Goal: Task Accomplishment & Management: Use online tool/utility

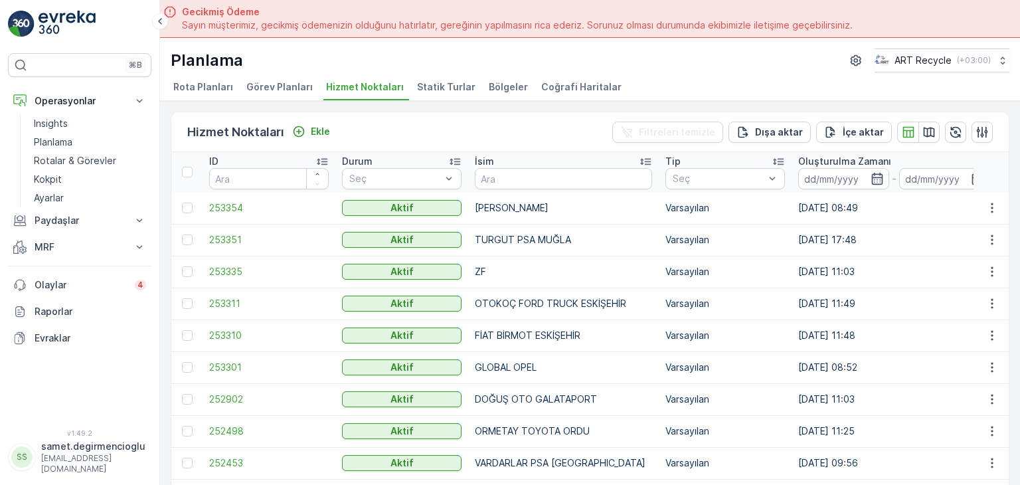
scroll to position [37, 0]
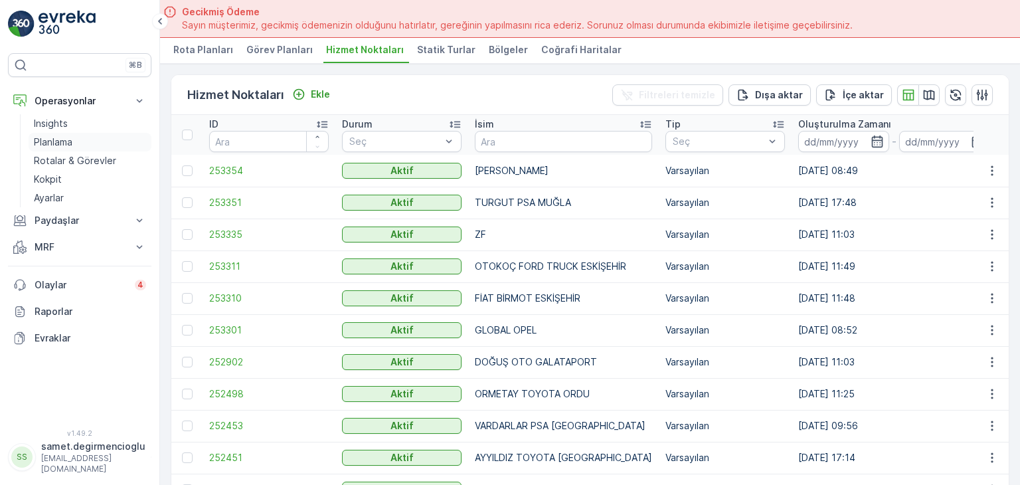
click at [72, 136] on p "Planlama" at bounding box center [53, 141] width 39 height 13
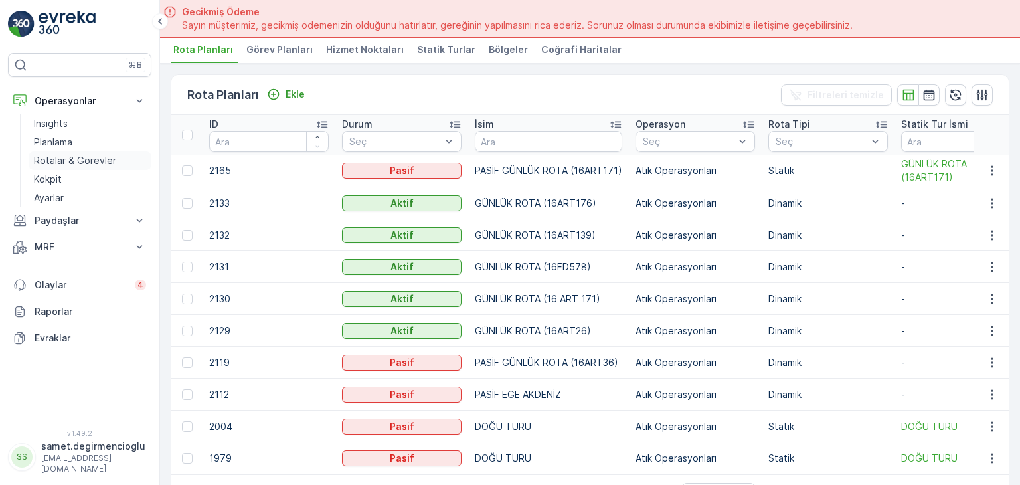
click at [117, 165] on link "Rotalar & Görevler" at bounding box center [90, 160] width 123 height 19
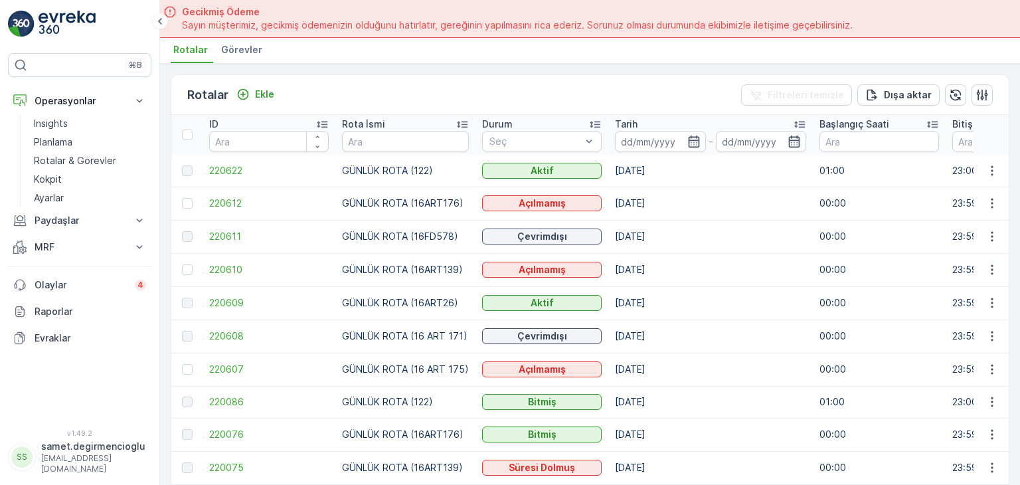
click at [264, 48] on ul "Rotalar Görevler" at bounding box center [585, 52] width 828 height 23
click at [251, 48] on span "Görevler" at bounding box center [241, 49] width 41 height 13
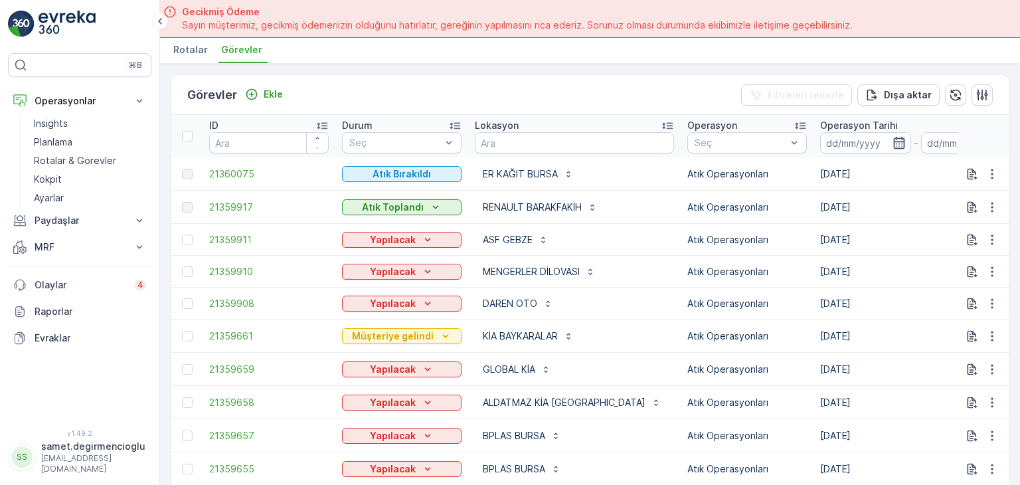
click at [893, 139] on icon "button" at bounding box center [899, 142] width 13 height 13
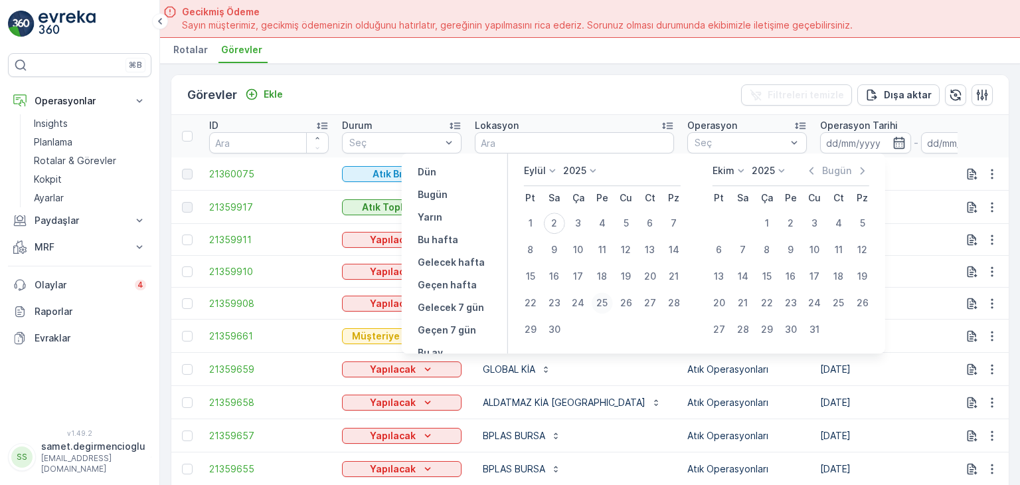
click at [604, 298] on div "25" at bounding box center [602, 302] width 21 height 21
type input "[DATE]"
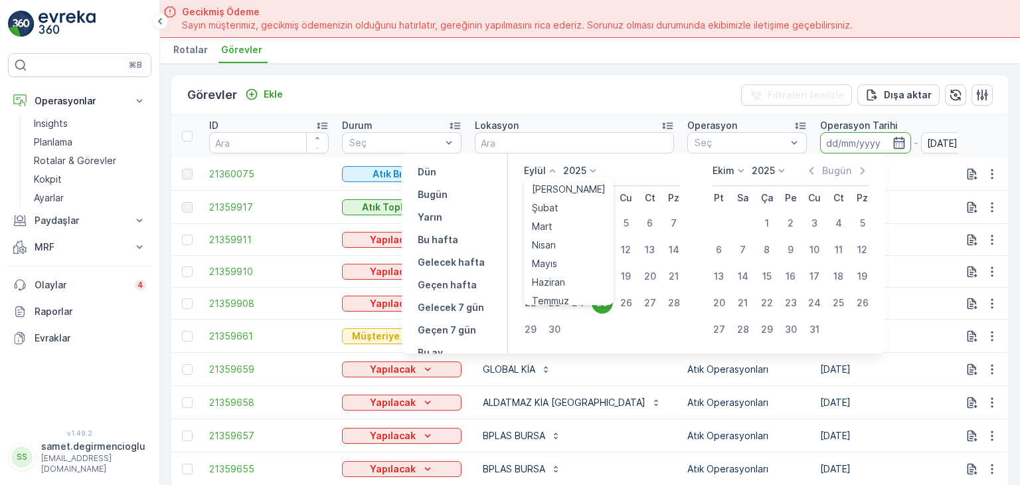
click at [551, 171] on icon at bounding box center [552, 170] width 13 height 13
click at [551, 242] on span "Ağustos" at bounding box center [550, 239] width 37 height 13
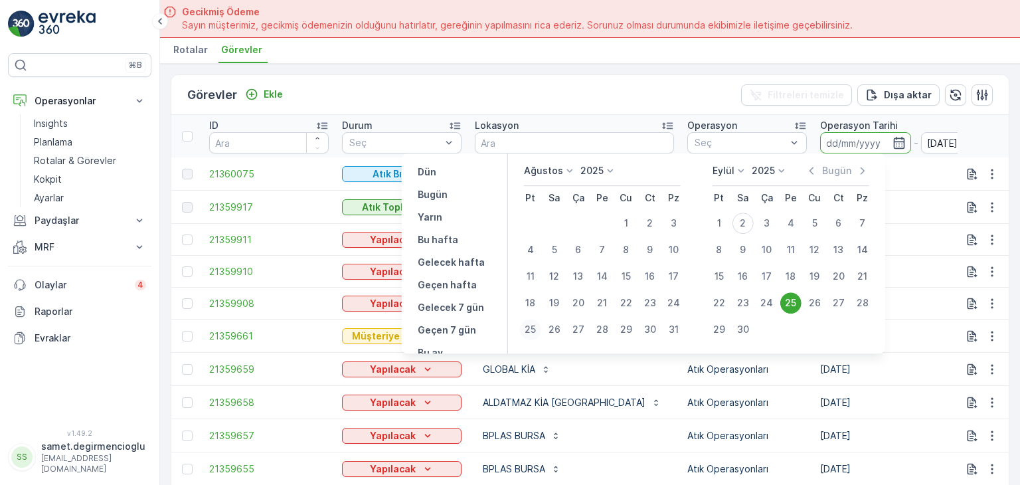
click at [529, 331] on div "25" at bounding box center [530, 329] width 21 height 21
type input "[DATE]"
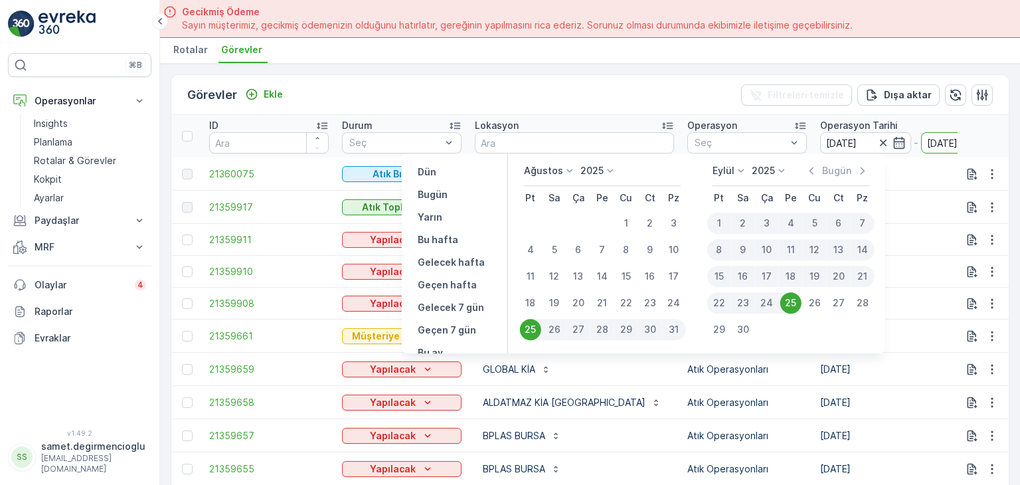
click at [529, 331] on div "25" at bounding box center [530, 329] width 21 height 21
type input "[DATE]"
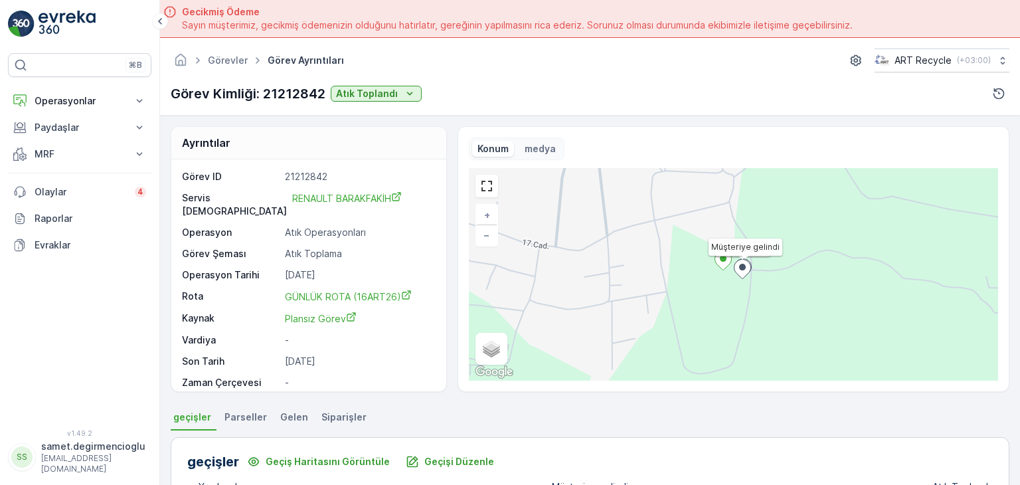
click at [77, 26] on img at bounding box center [67, 24] width 57 height 27
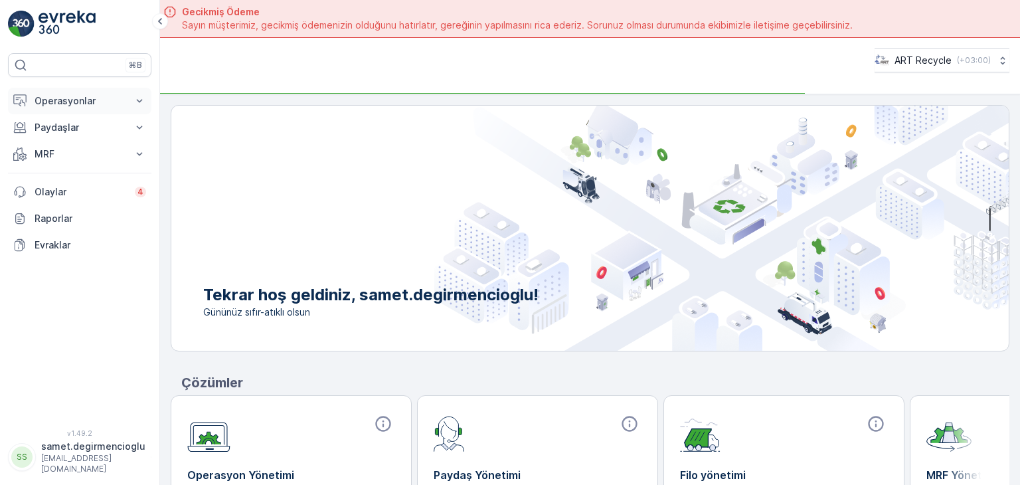
click at [69, 99] on p "Operasyonlar" at bounding box center [80, 100] width 90 height 13
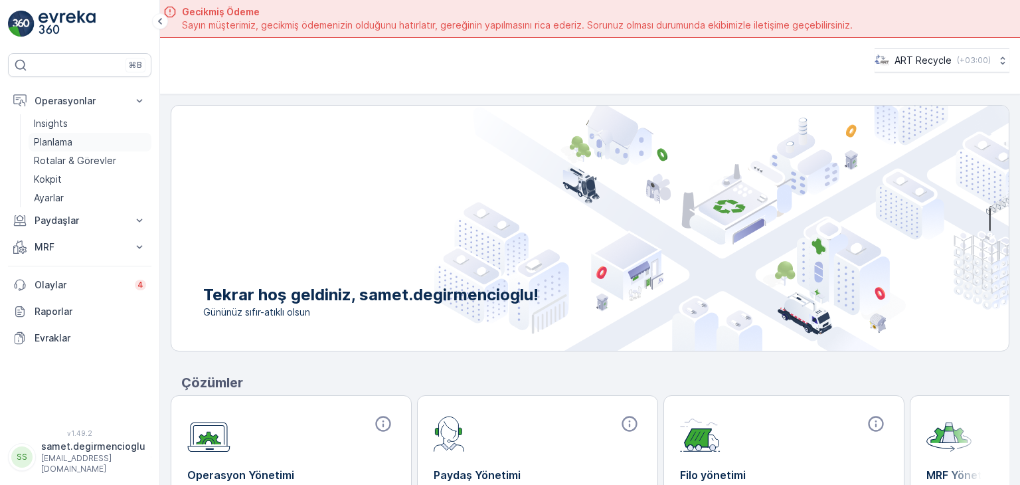
click at [75, 136] on link "Planlama" at bounding box center [90, 142] width 123 height 19
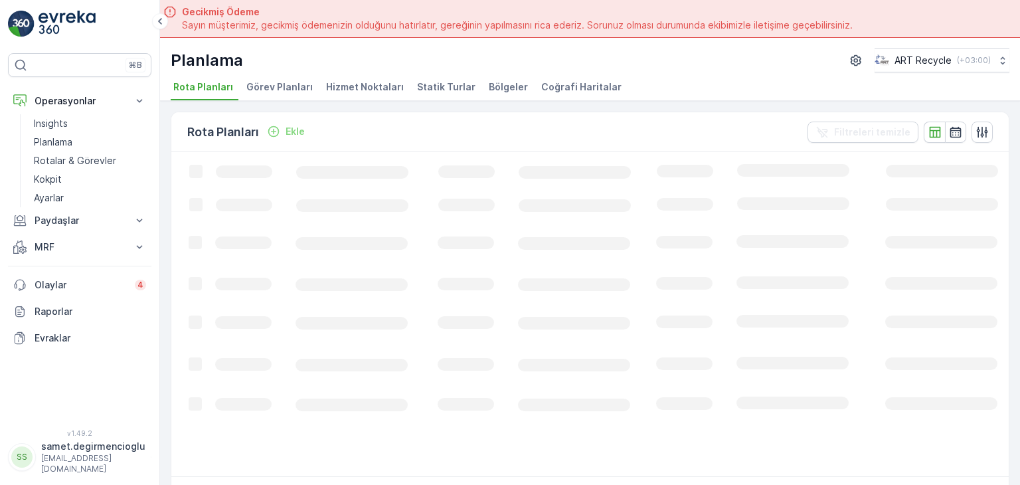
click at [272, 91] on span "Görev Planları" at bounding box center [279, 86] width 66 height 13
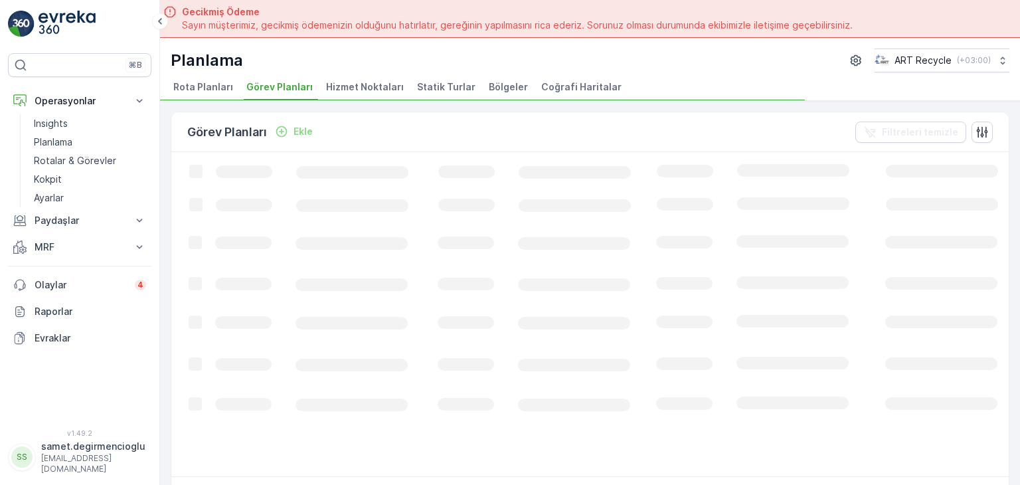
click at [340, 90] on span "Hizmet Noktaları" at bounding box center [365, 86] width 78 height 13
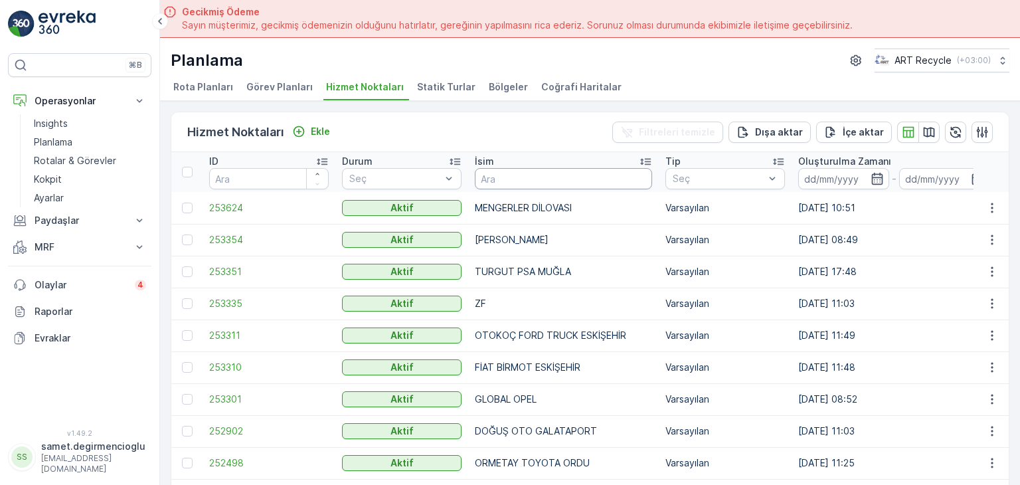
click at [527, 171] on input "text" at bounding box center [563, 178] width 177 height 21
type input "ANADOLU METAL"
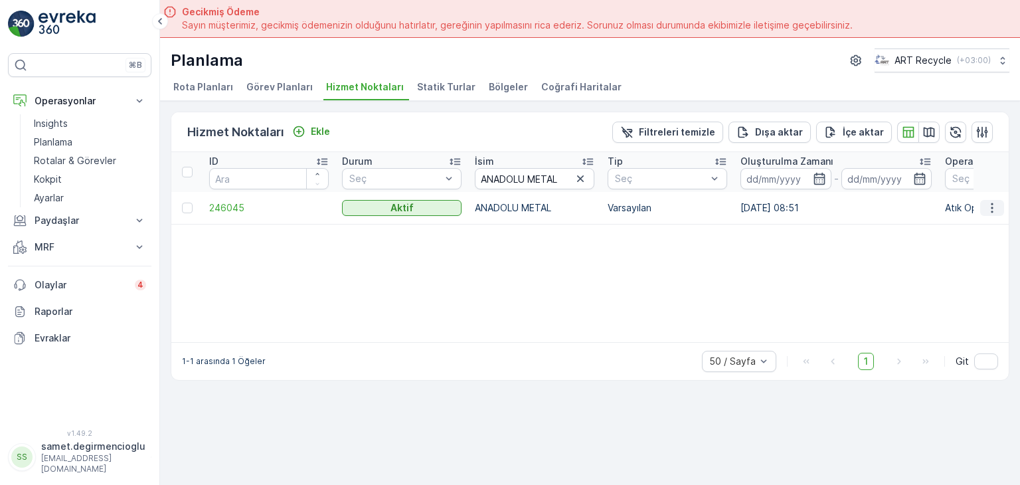
click at [990, 203] on icon "button" at bounding box center [992, 207] width 13 height 13
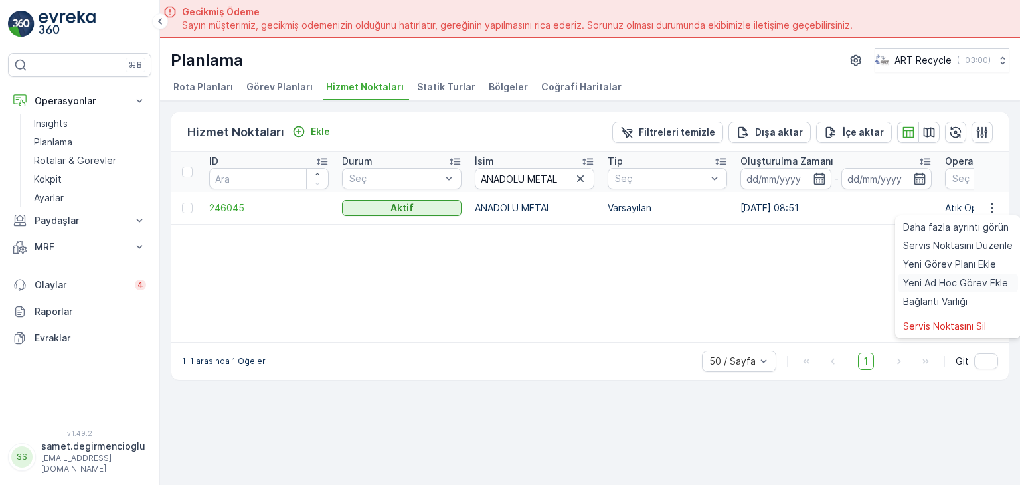
click at [938, 280] on span "Yeni Ad Hoc Görev Ekle" at bounding box center [955, 282] width 105 height 13
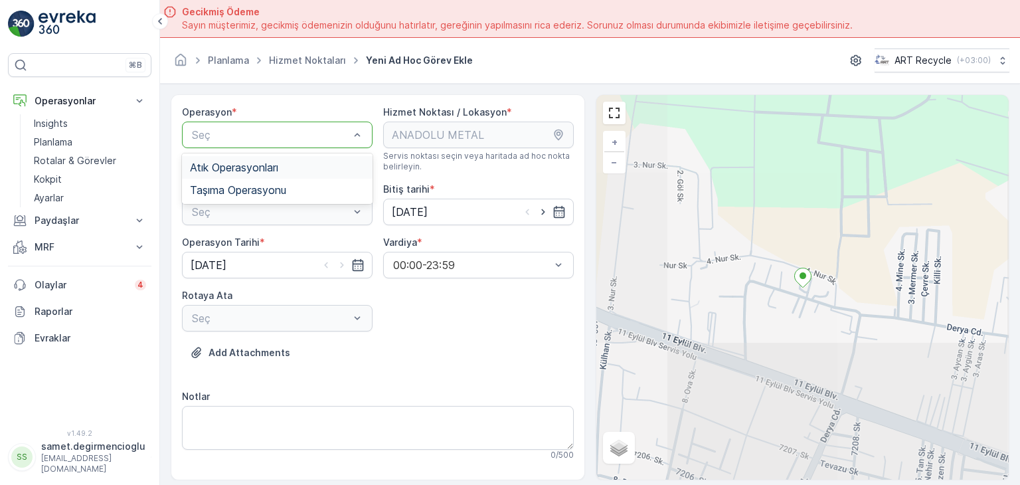
click at [242, 171] on span "Atık Operasyonları" at bounding box center [234, 167] width 88 height 12
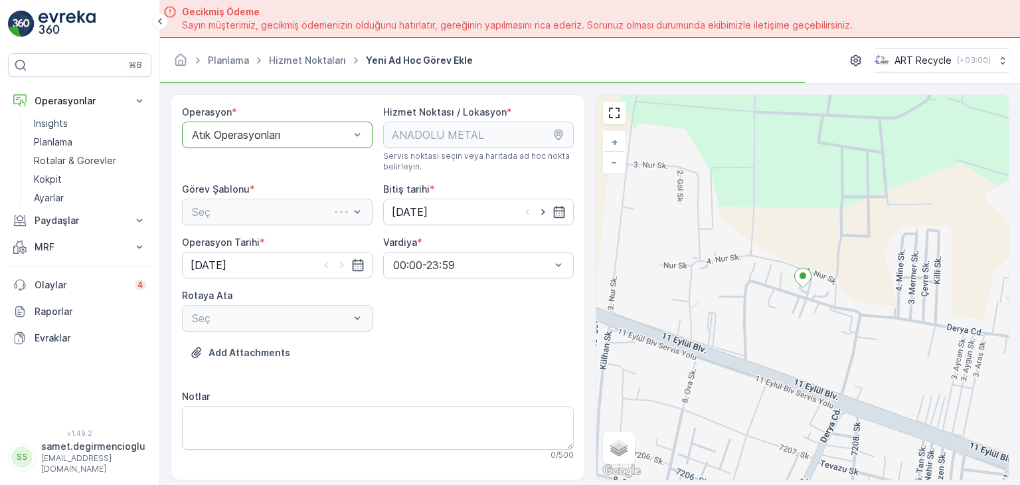
click at [228, 211] on div "Seç" at bounding box center [277, 212] width 191 height 27
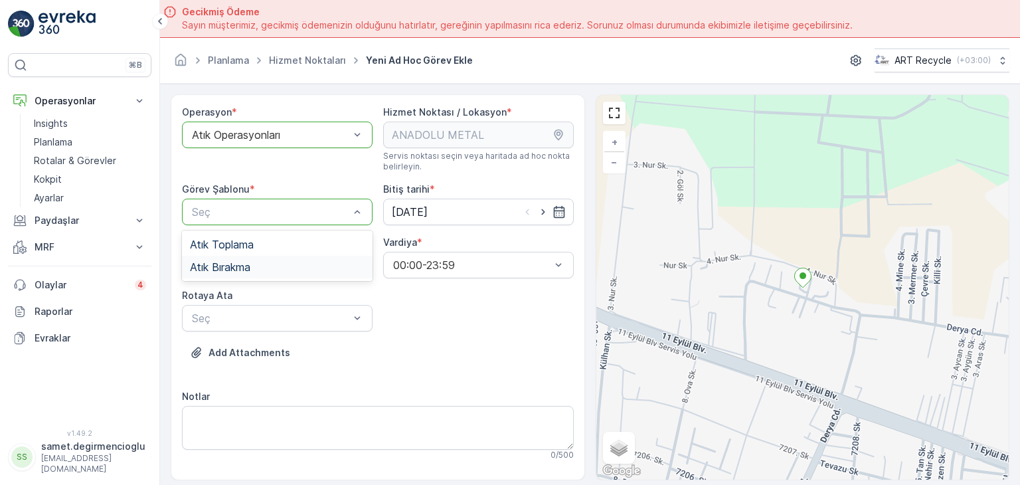
click at [228, 269] on span "Atık Bırakma" at bounding box center [220, 267] width 60 height 12
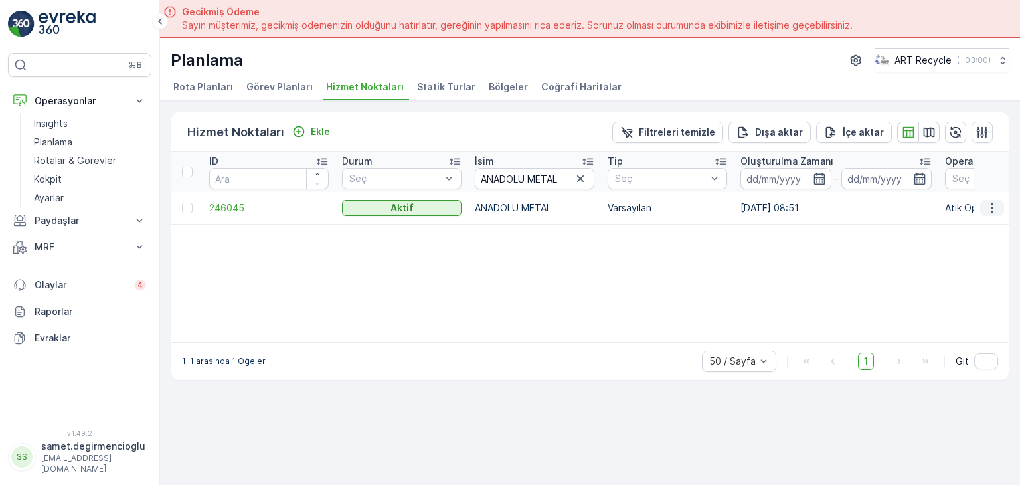
click at [984, 203] on button "button" at bounding box center [992, 208] width 24 height 16
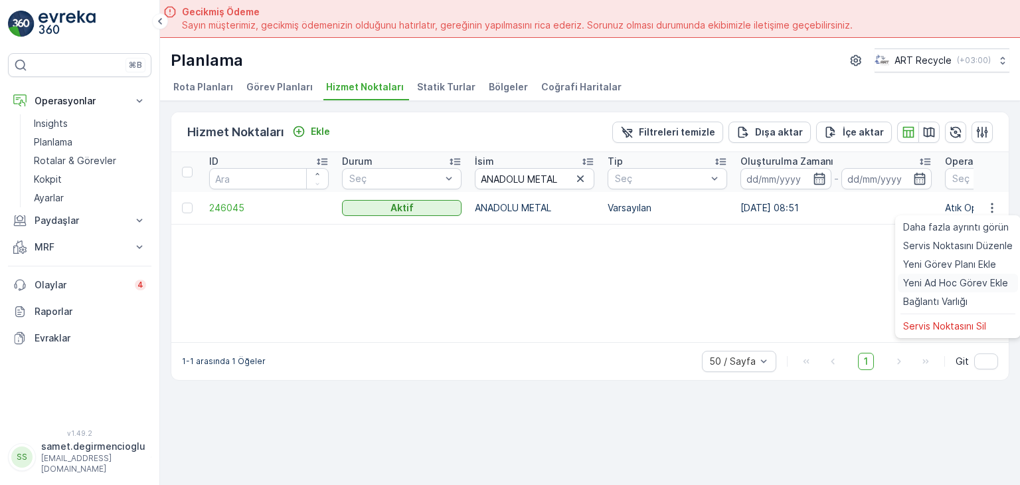
click at [931, 277] on span "Yeni Ad Hoc Görev Ekle" at bounding box center [955, 282] width 105 height 13
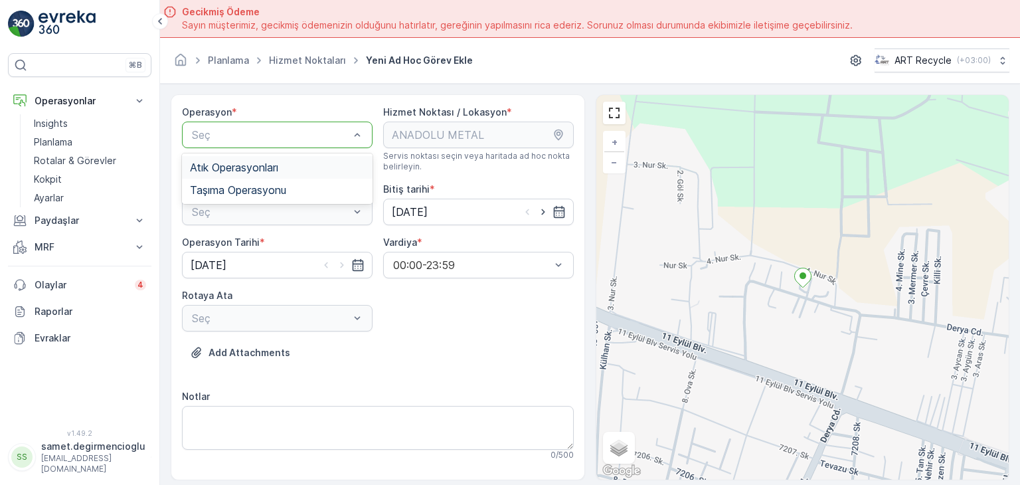
click at [239, 157] on div "Atık Operasyonları" at bounding box center [277, 167] width 191 height 23
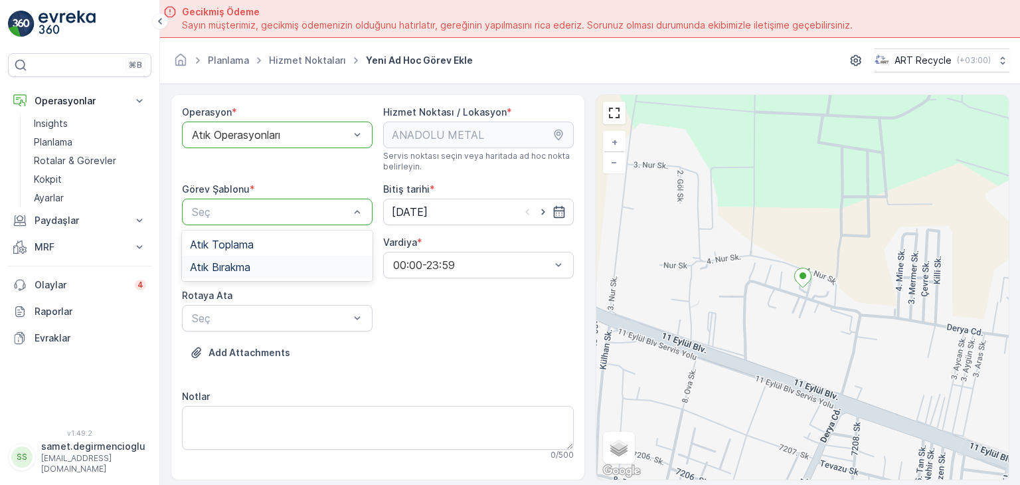
click at [221, 262] on span "Atık Bırakma" at bounding box center [220, 267] width 60 height 12
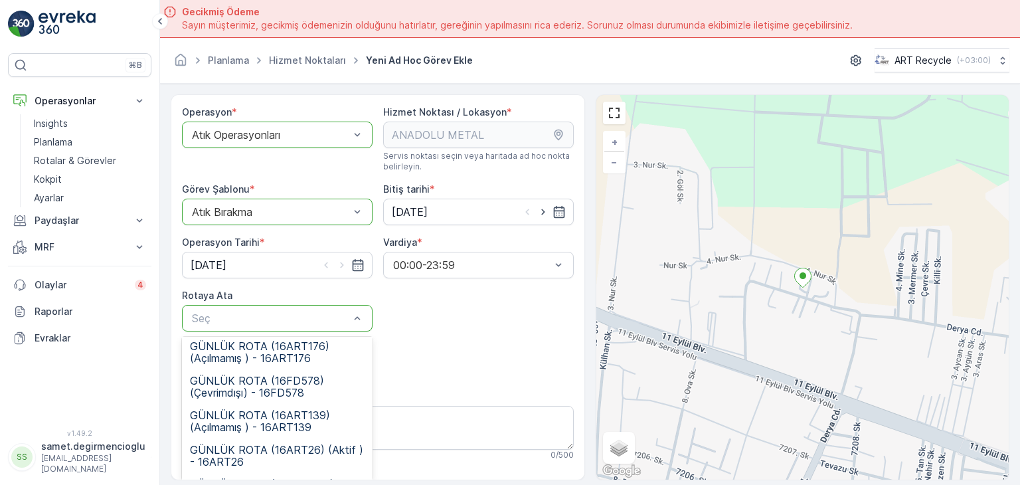
scroll to position [44, 0]
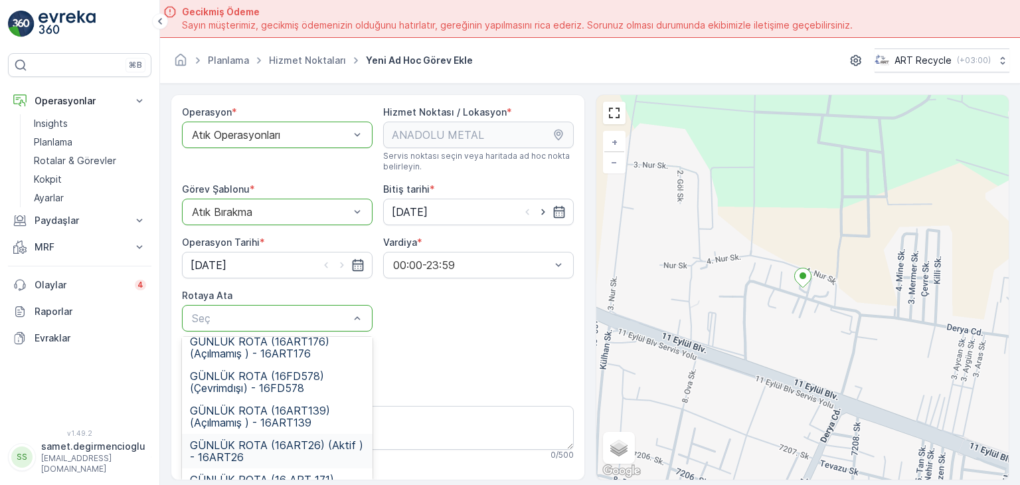
click at [306, 446] on span "GÜNLÜK ROTA (16ART26) (Aktif ) - 16ART26" at bounding box center [277, 451] width 175 height 24
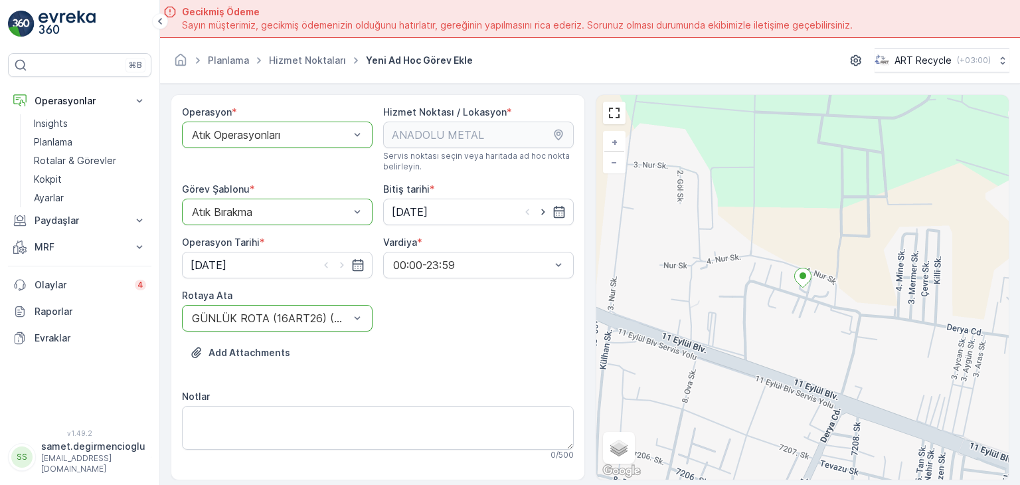
click at [398, 363] on div "Add Attachments" at bounding box center [378, 360] width 392 height 37
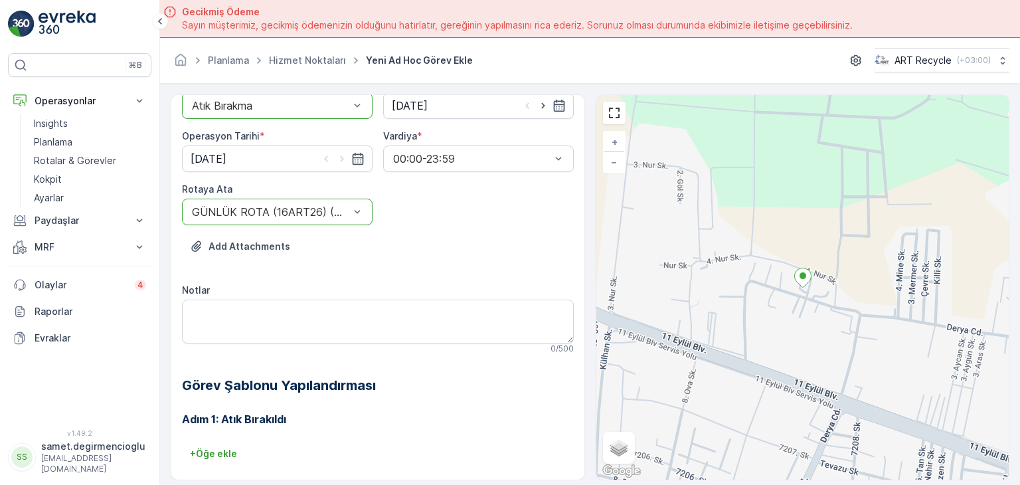
scroll to position [122, 0]
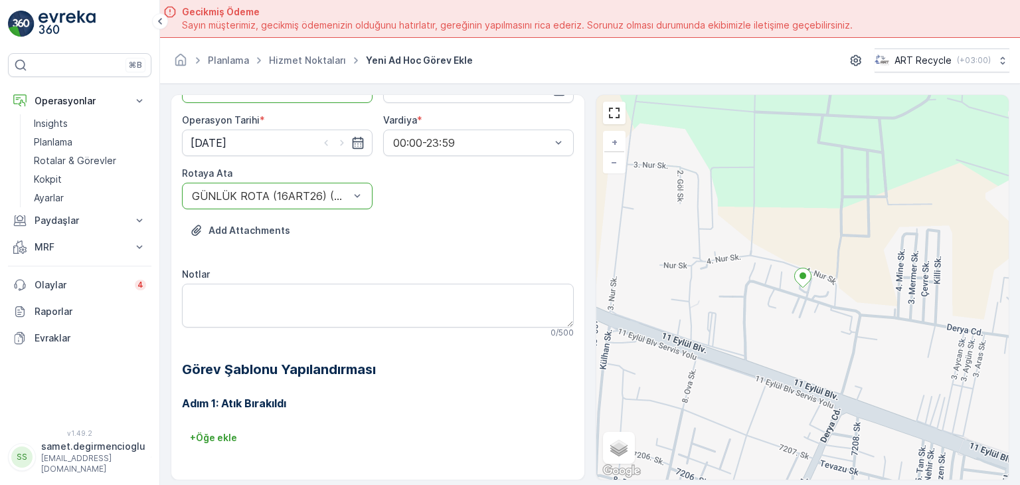
click at [515, 369] on h2 "Görev Şablonu Yapılandırması" at bounding box center [378, 369] width 392 height 20
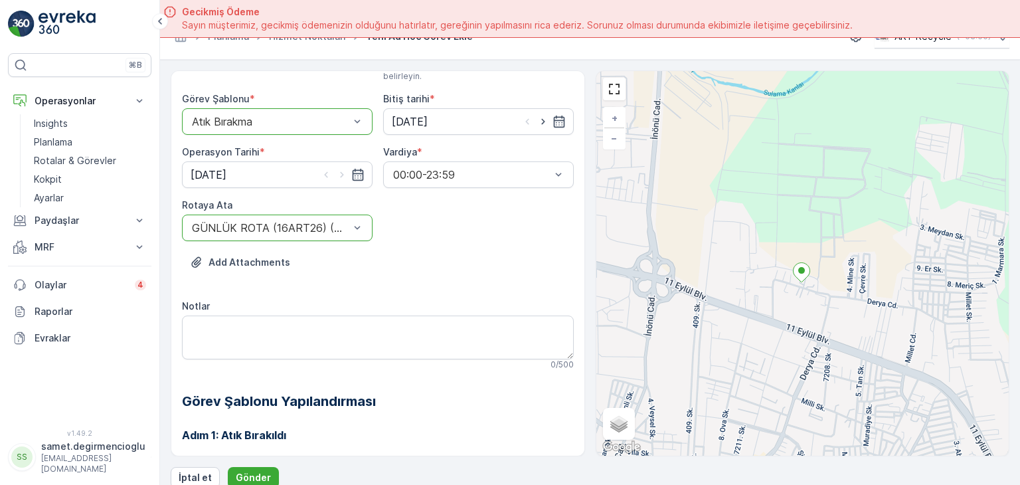
scroll to position [37, 0]
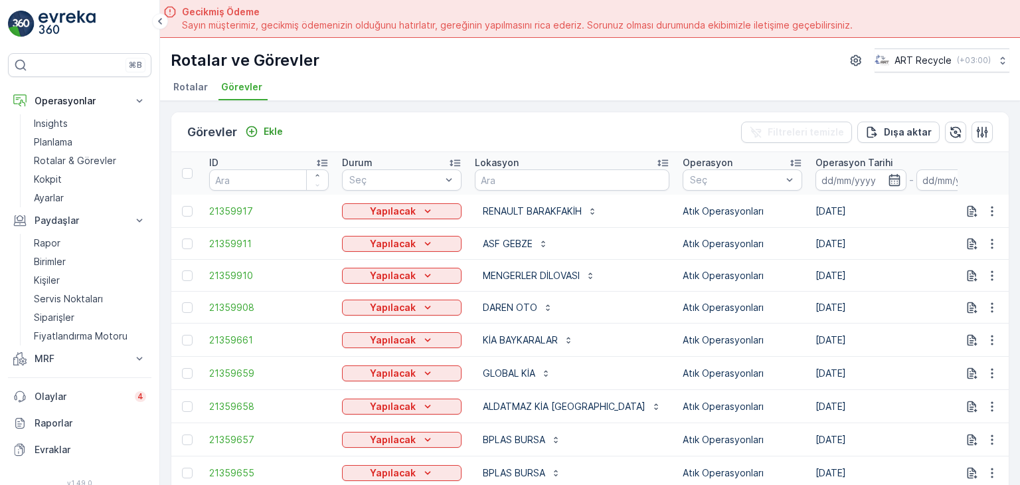
scroll to position [37, 0]
